Goal: Complete application form: Complete application form

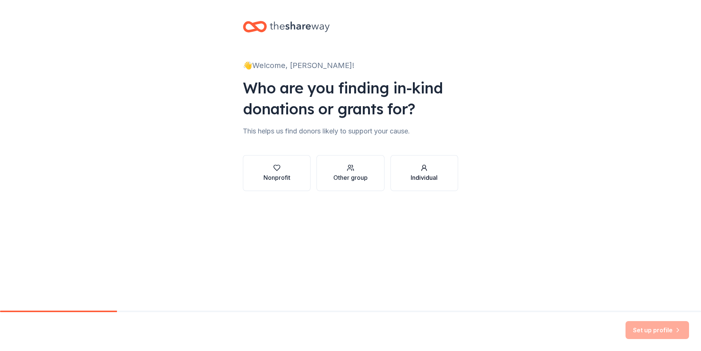
click at [422, 174] on div "Individual" at bounding box center [424, 177] width 27 height 9
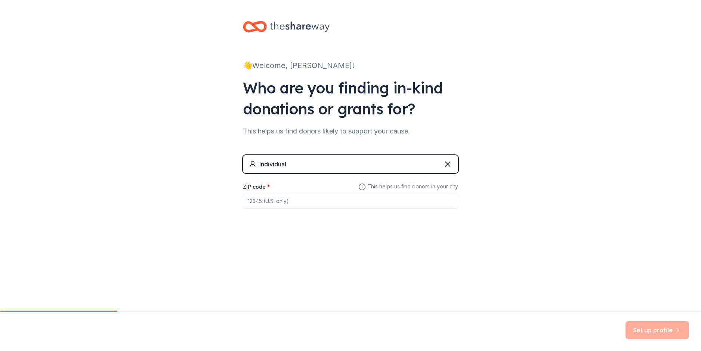
click at [252, 202] on input "ZIP code *" at bounding box center [350, 201] width 215 height 15
type input "29385"
click at [653, 329] on button "Set up profile" at bounding box center [658, 330] width 64 height 18
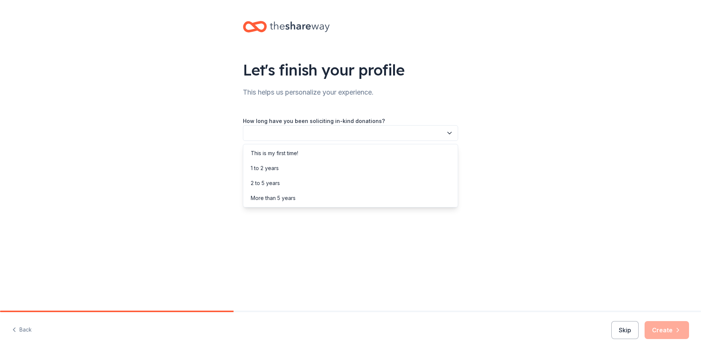
click at [451, 132] on icon "button" at bounding box center [449, 132] width 7 height 7
click at [288, 148] on div "This is my first time!" at bounding box center [351, 153] width 212 height 15
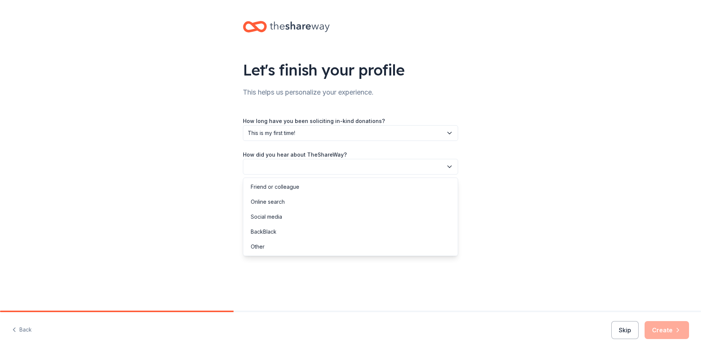
click at [450, 163] on icon "button" at bounding box center [449, 166] width 7 height 7
click at [279, 213] on div "Social media" at bounding box center [266, 216] width 31 height 9
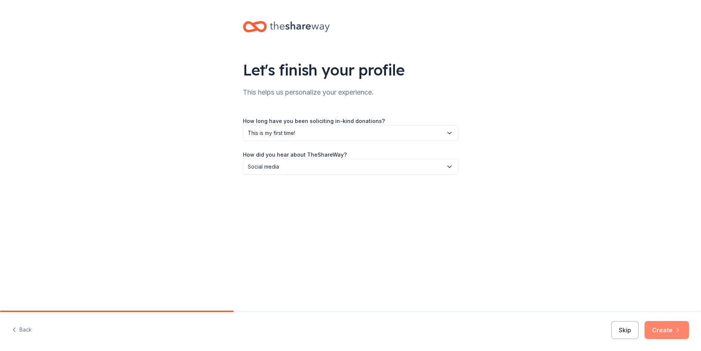
click at [662, 327] on button "Create" at bounding box center [667, 330] width 44 height 18
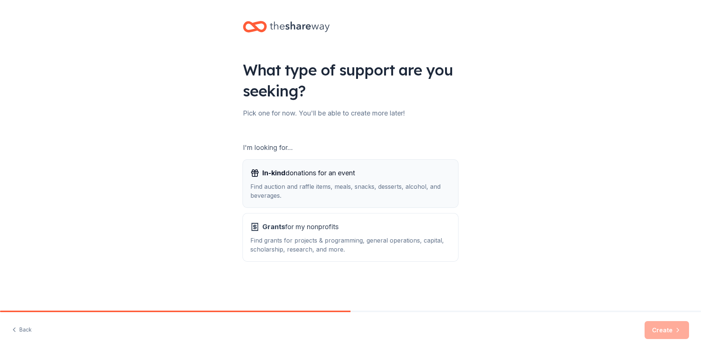
click at [295, 178] on span "In-kind donations for an event" at bounding box center [308, 173] width 93 height 12
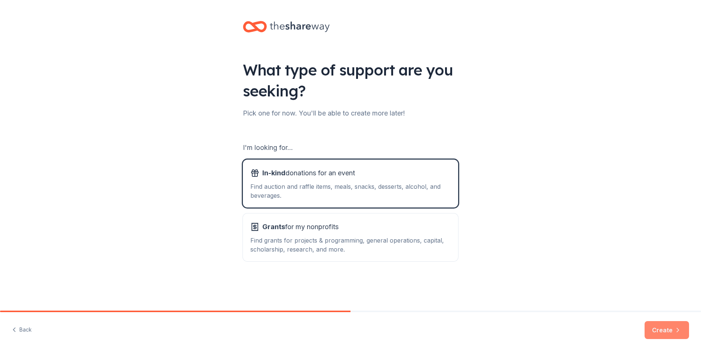
click at [664, 327] on button "Create" at bounding box center [667, 330] width 44 height 18
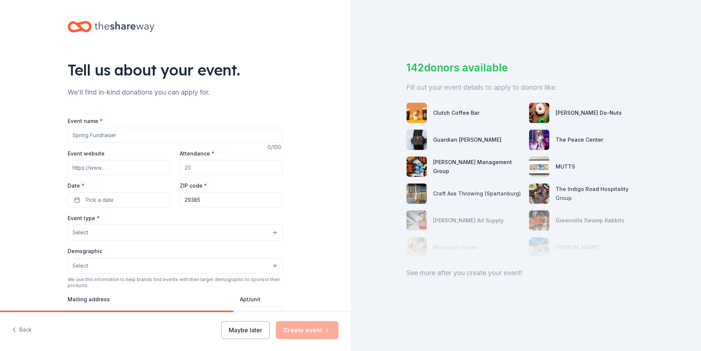
click at [456, 188] on div "142 donors available Fill out your event details to apply to donors like: Clutc…" at bounding box center [526, 175] width 351 height 351
click at [88, 135] on input "Event name *" at bounding box center [175, 135] width 215 height 15
click at [110, 169] on input "Event website" at bounding box center [119, 167] width 103 height 15
click at [198, 167] on input "Attendance *" at bounding box center [231, 167] width 103 height 15
click at [108, 183] on label "Date *" at bounding box center [119, 185] width 103 height 7
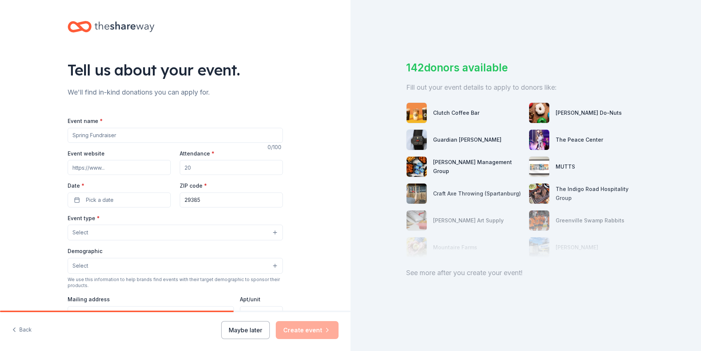
click at [108, 192] on button "Pick a date" at bounding box center [119, 199] width 103 height 15
click at [337, 179] on div "Tell us about your event. We'll find in-kind donations you can apply for. Event…" at bounding box center [175, 248] width 351 height 497
click at [15, 329] on icon "button" at bounding box center [13, 329] width 7 height 7
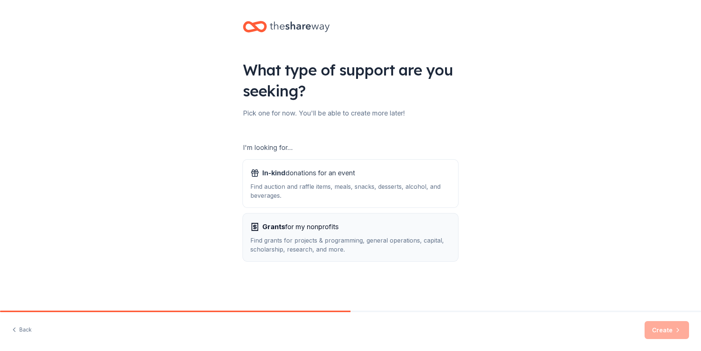
click at [306, 231] on span "Grants for my nonprofits" at bounding box center [300, 227] width 76 height 12
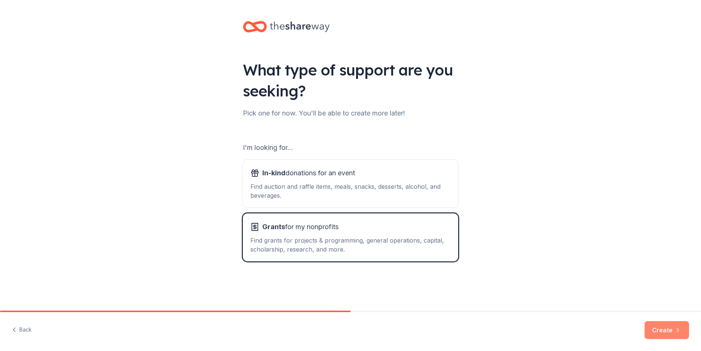
click at [672, 329] on button "Create" at bounding box center [667, 330] width 44 height 18
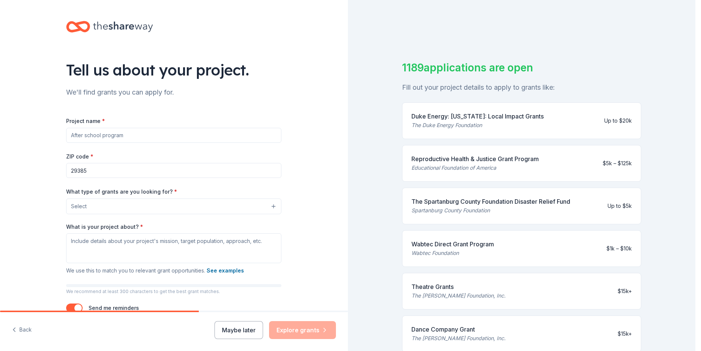
click at [272, 206] on button "Select" at bounding box center [173, 206] width 215 height 16
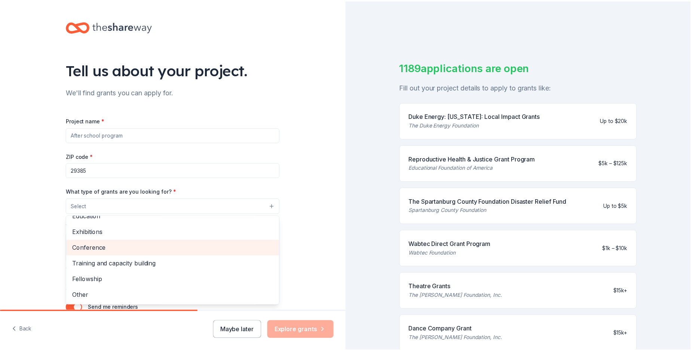
scroll to position [37, 0]
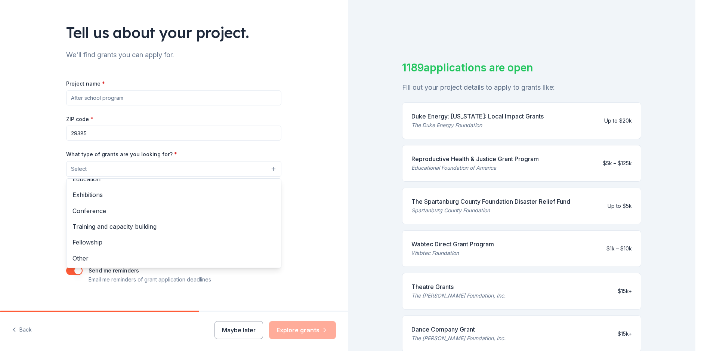
click at [301, 209] on div "Tell us about your project. We'll find grants you can apply for. Project name *…" at bounding box center [174, 141] width 348 height 357
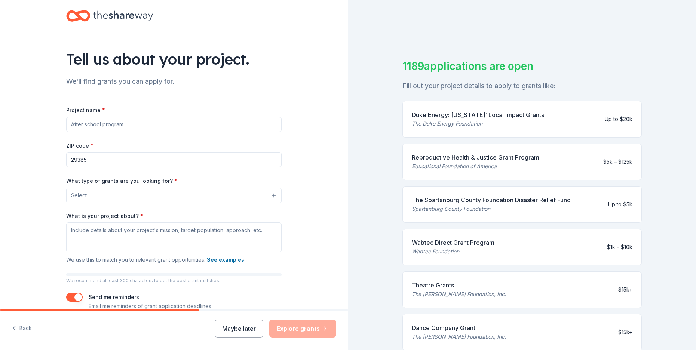
scroll to position [0, 0]
